Goal: Contribute content: Contribute content

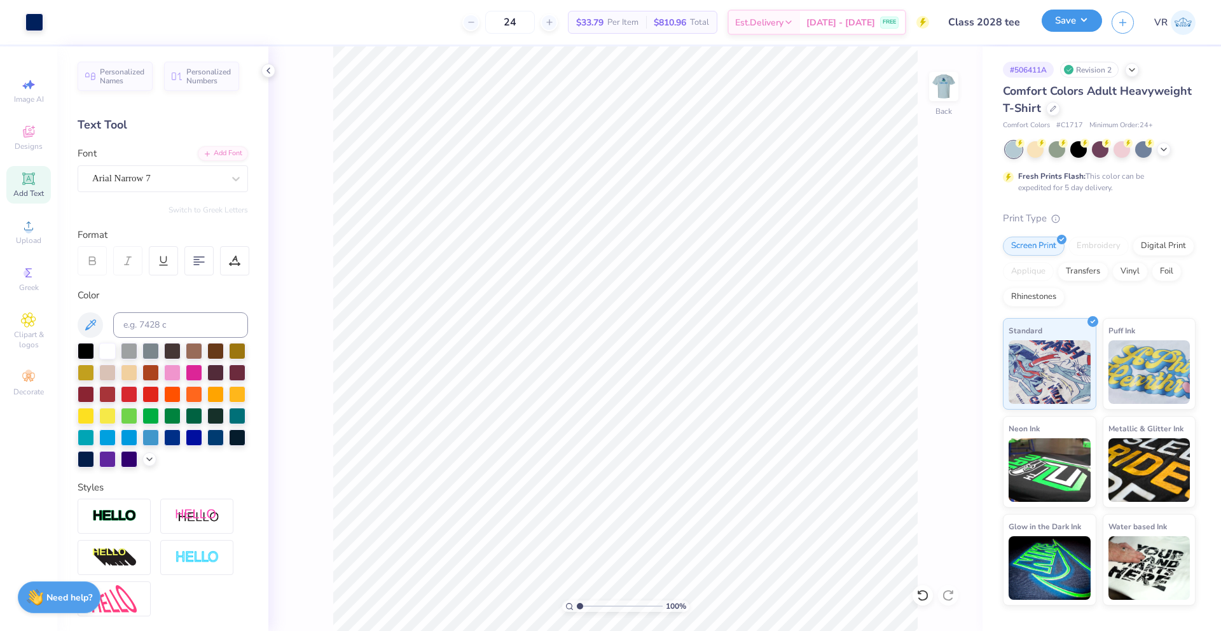
click at [1081, 22] on button "Save" at bounding box center [1072, 21] width 60 height 22
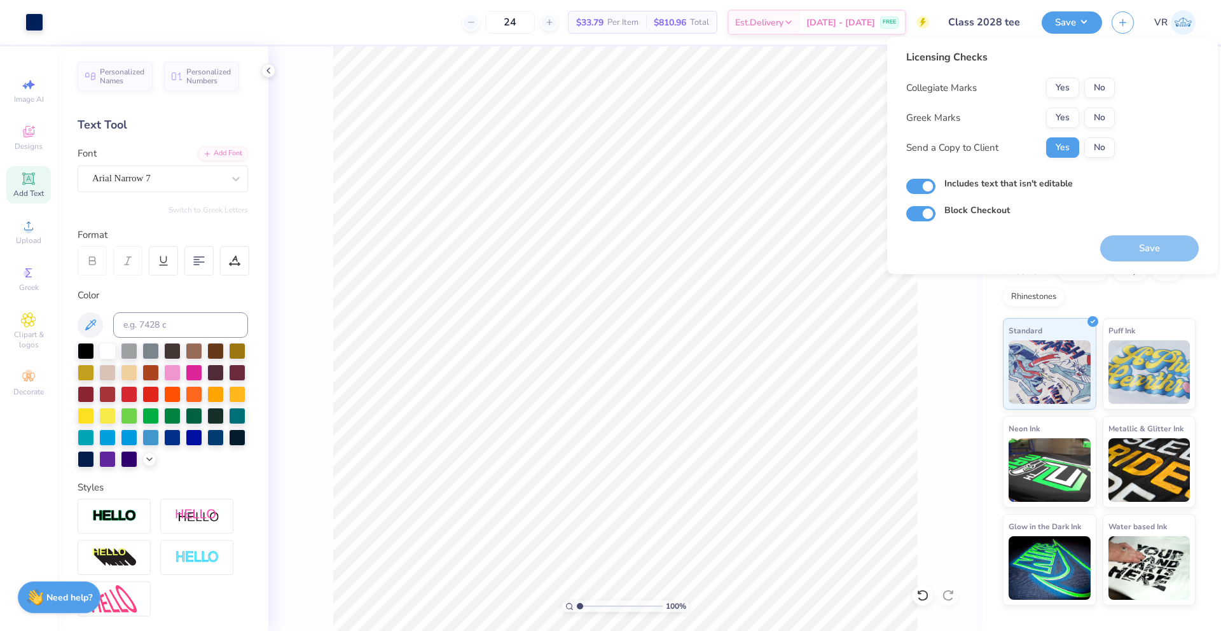
click at [1101, 100] on div "Collegiate Marks Yes No Greek Marks Yes No Send a Copy to Client Yes No" at bounding box center [1010, 118] width 209 height 80
click at [1101, 99] on div "Collegiate Marks Yes No Greek Marks Yes No Send a Copy to Client Yes No" at bounding box center [1010, 118] width 209 height 80
click at [1102, 94] on button "No" at bounding box center [1099, 88] width 31 height 20
click at [1103, 126] on button "No" at bounding box center [1099, 117] width 31 height 20
click at [1134, 245] on button "Save" at bounding box center [1149, 248] width 99 height 26
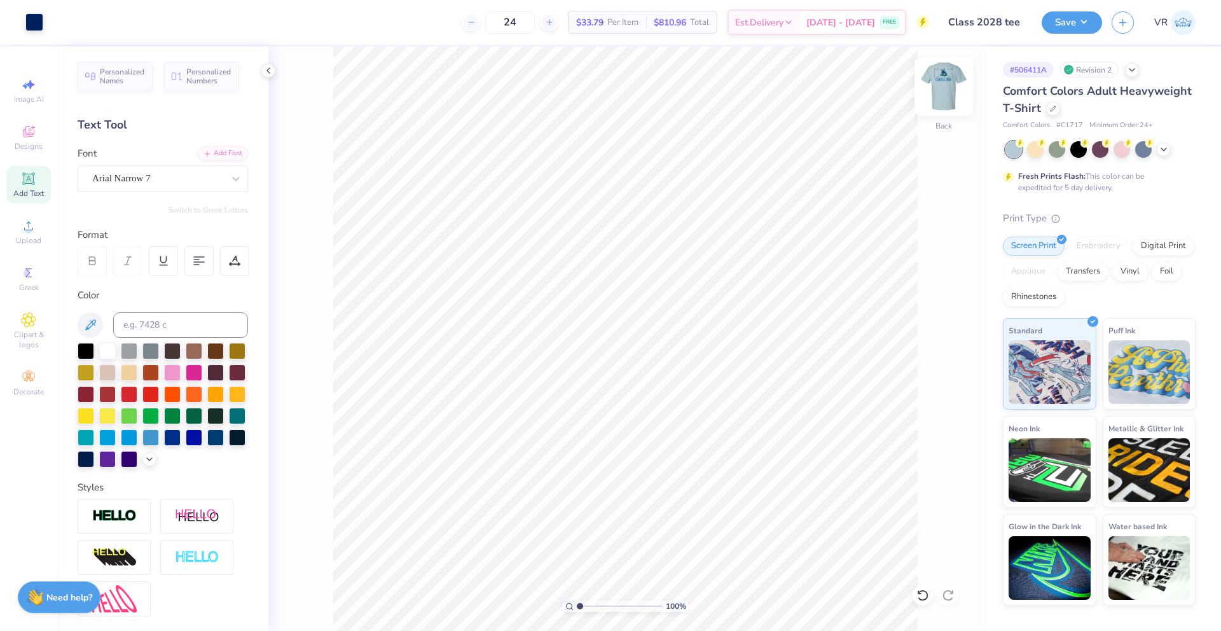
click at [944, 94] on img at bounding box center [943, 86] width 51 height 51
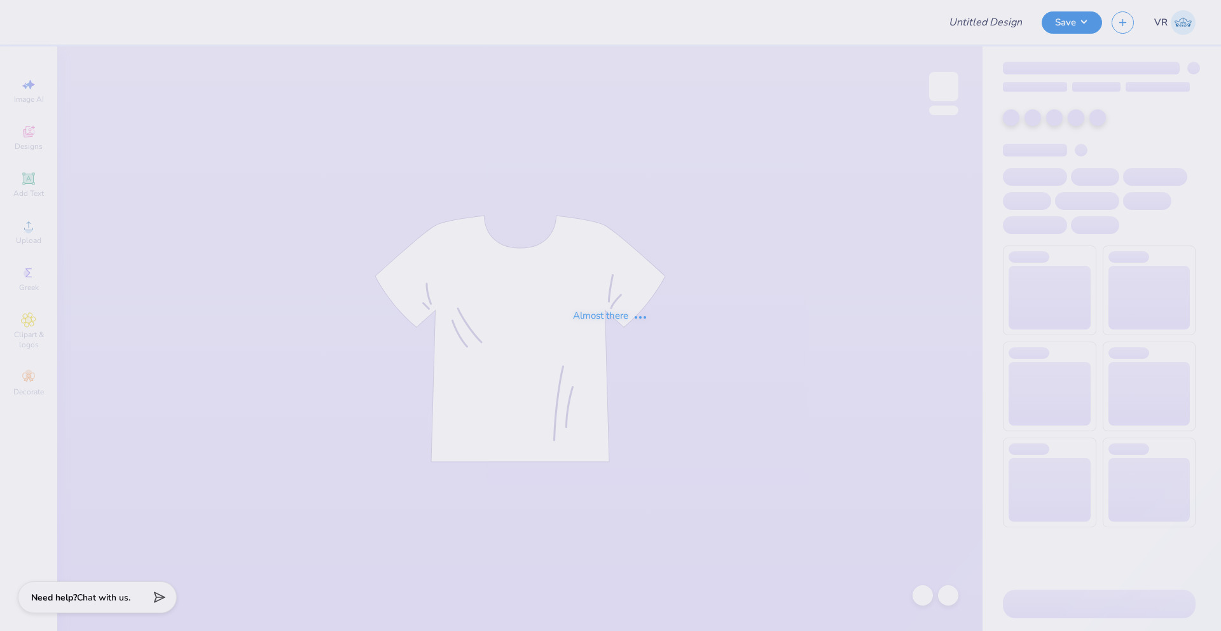
type input "KD Phil"
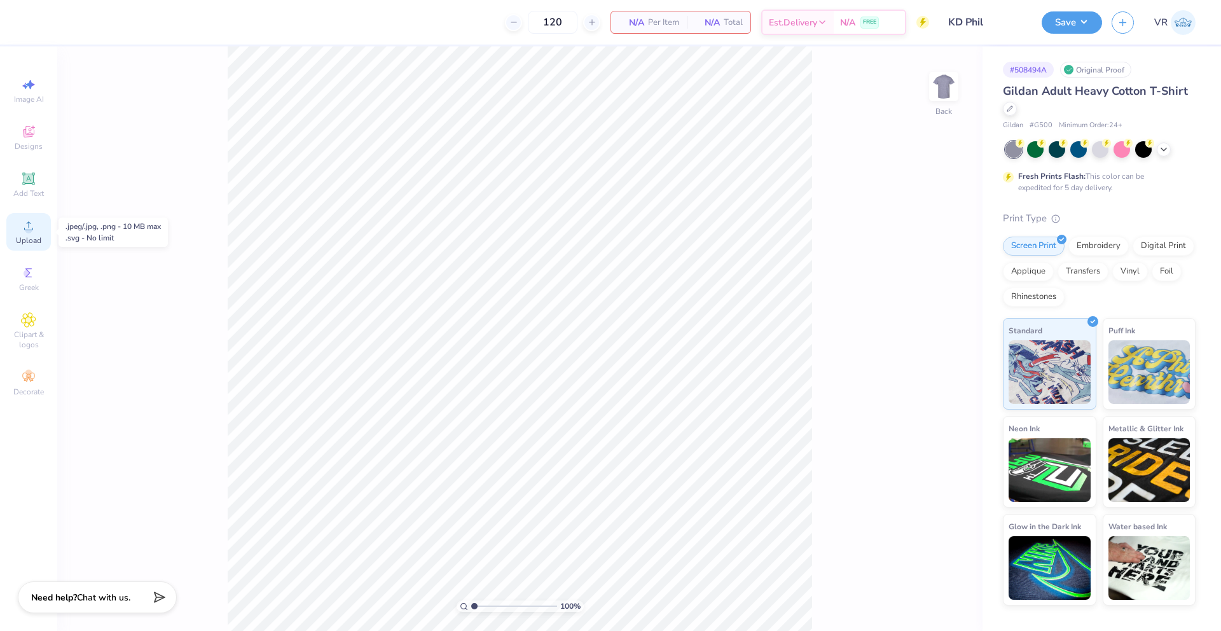
click at [28, 239] on span "Upload" at bounding box center [28, 240] width 25 height 10
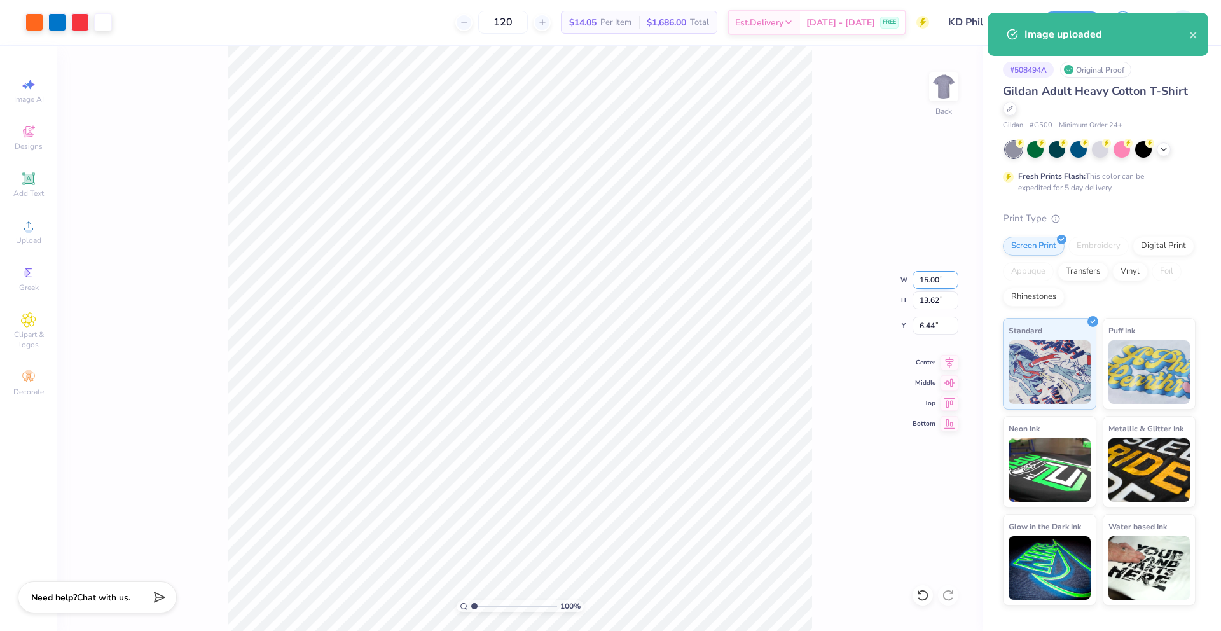
click at [927, 284] on input "15.00" at bounding box center [936, 280] width 46 height 18
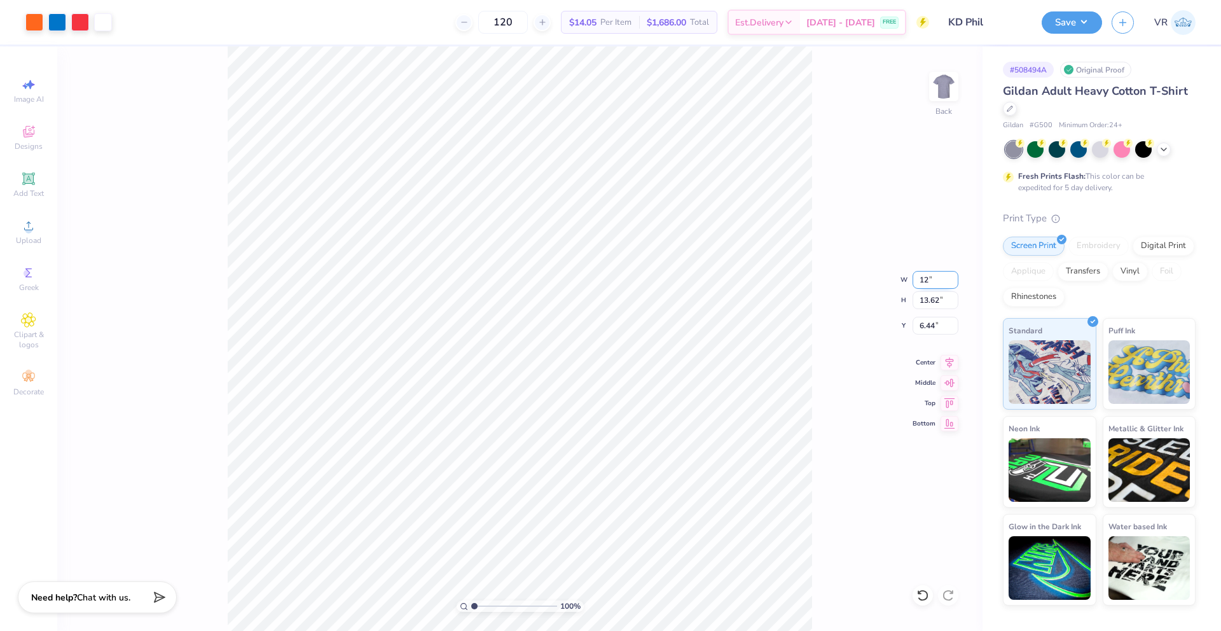
type input "12.00"
type input "10.89"
click at [931, 305] on input "10.89" at bounding box center [936, 300] width 46 height 18
click at [930, 326] on input "7.80" at bounding box center [936, 326] width 46 height 18
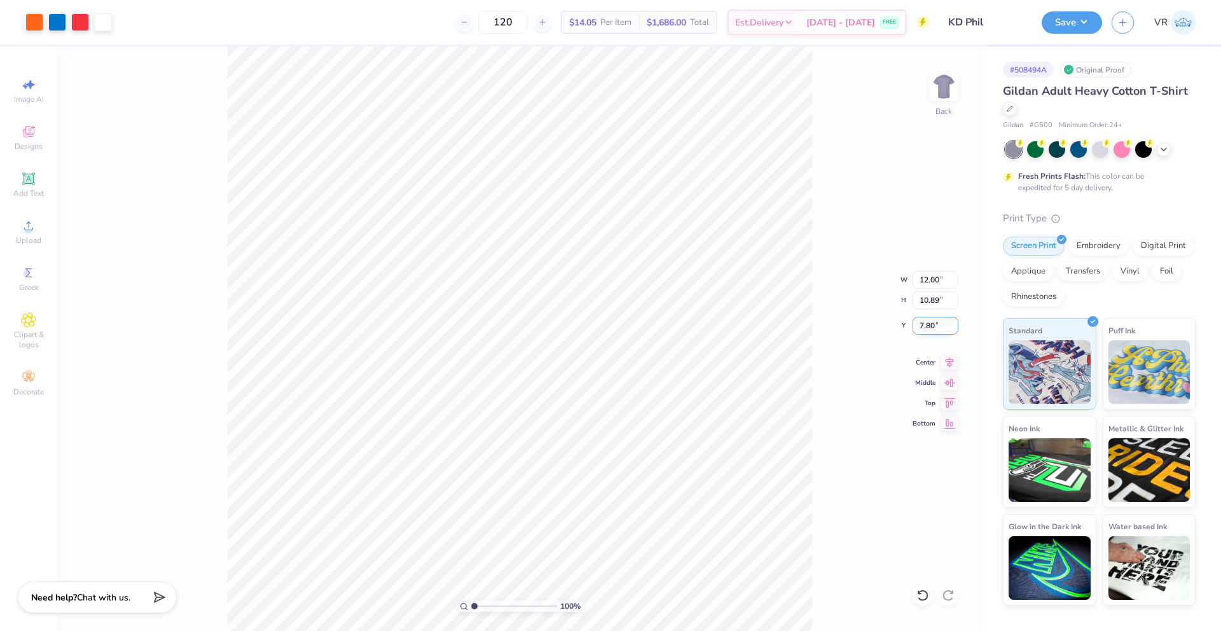
click at [930, 326] on input "7.80" at bounding box center [936, 326] width 46 height 18
type input "3.00"
click at [1087, 25] on button "Save" at bounding box center [1072, 21] width 60 height 22
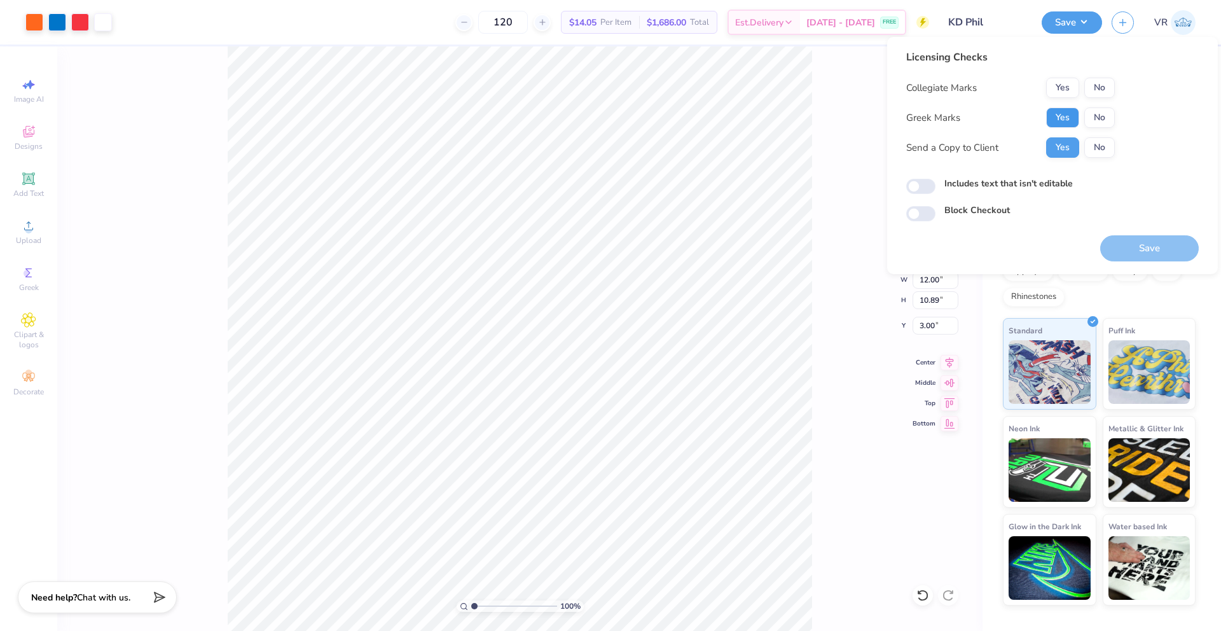
click at [1064, 115] on button "Yes" at bounding box center [1062, 117] width 33 height 20
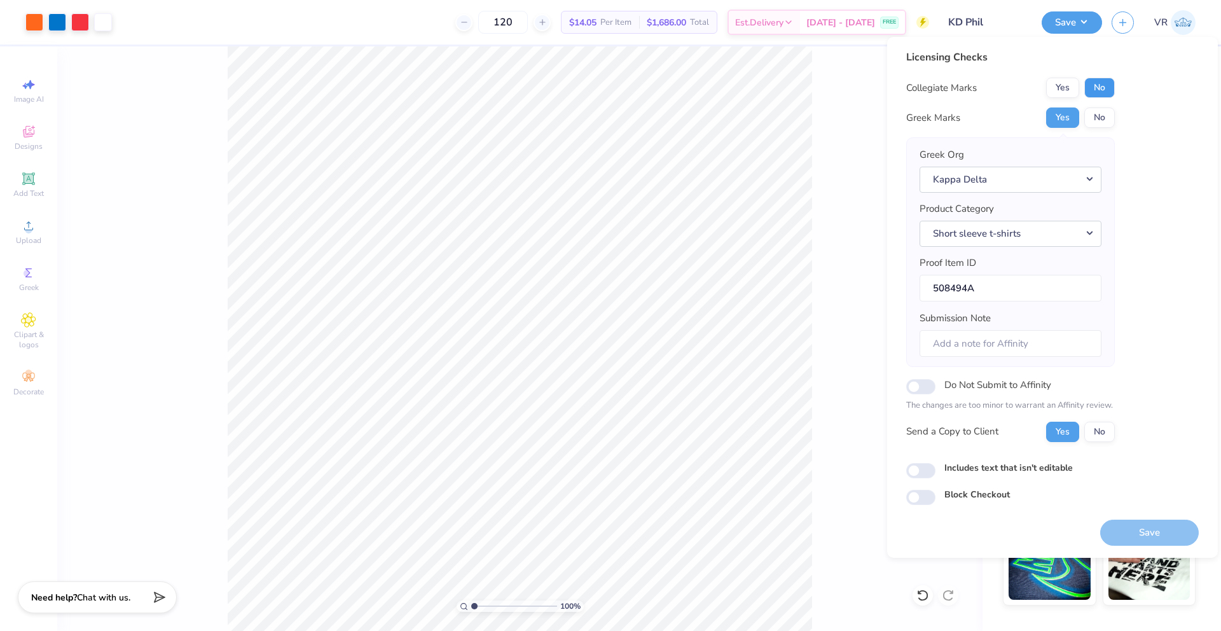
click at [1098, 90] on button "No" at bounding box center [1099, 88] width 31 height 20
click at [1149, 531] on button "Save" at bounding box center [1149, 533] width 99 height 26
